Goal: Navigation & Orientation: Find specific page/section

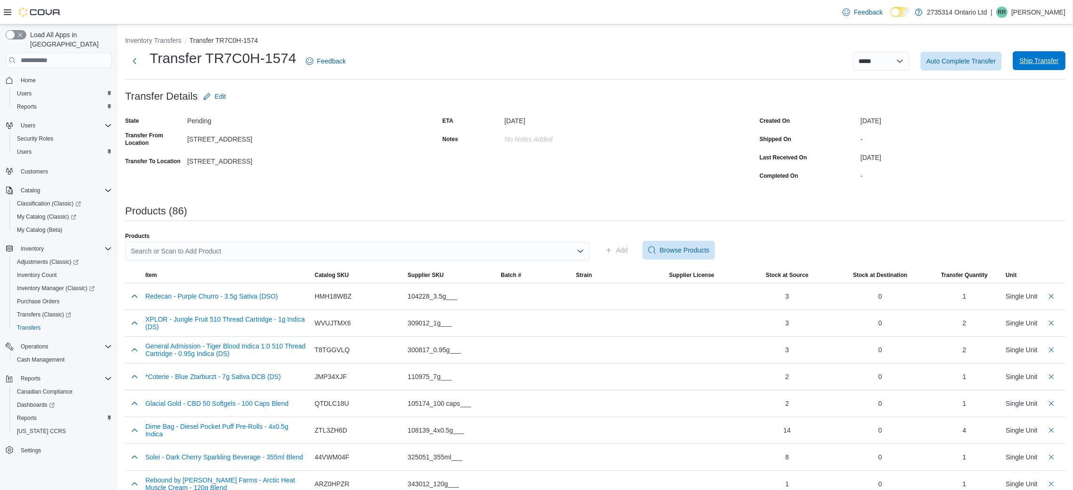
click at [1043, 61] on span "Ship Transfer" at bounding box center [1038, 60] width 39 height 9
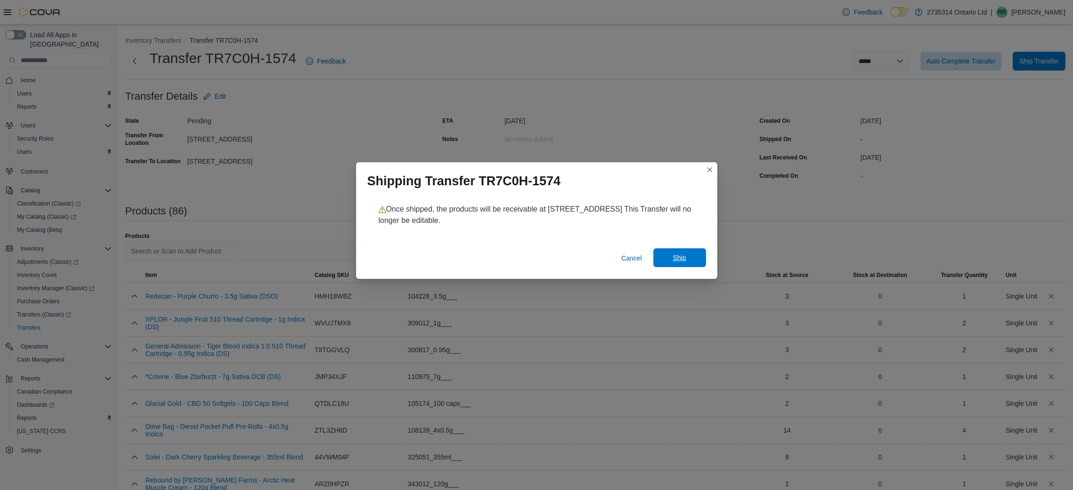
click at [682, 256] on span "Ship" at bounding box center [678, 257] width 13 height 9
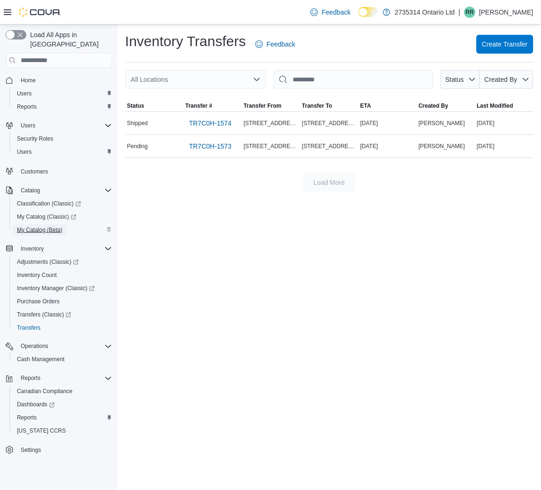
click at [38, 226] on span "My Catalog (Beta)" at bounding box center [40, 230] width 46 height 8
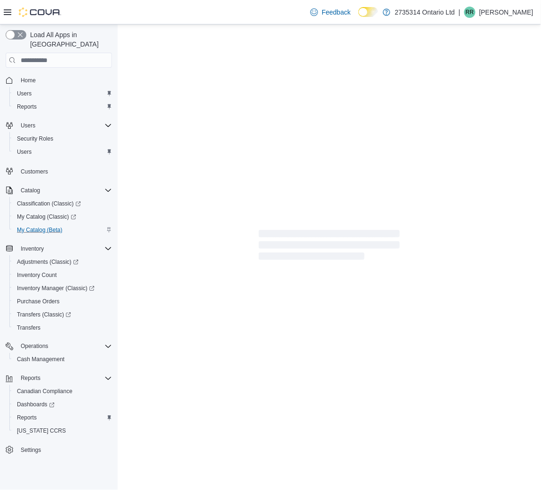
select select "**********"
